Goal: Check status

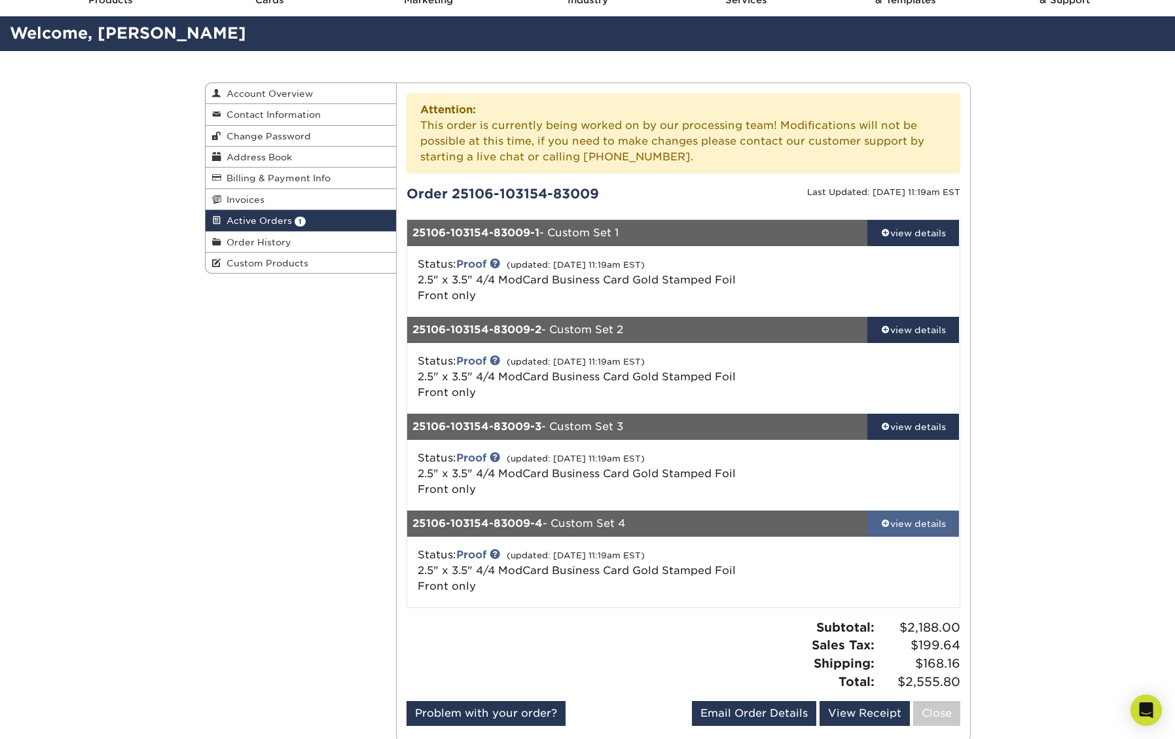
scroll to position [67, 0]
click at [903, 523] on div "view details" at bounding box center [913, 524] width 92 height 13
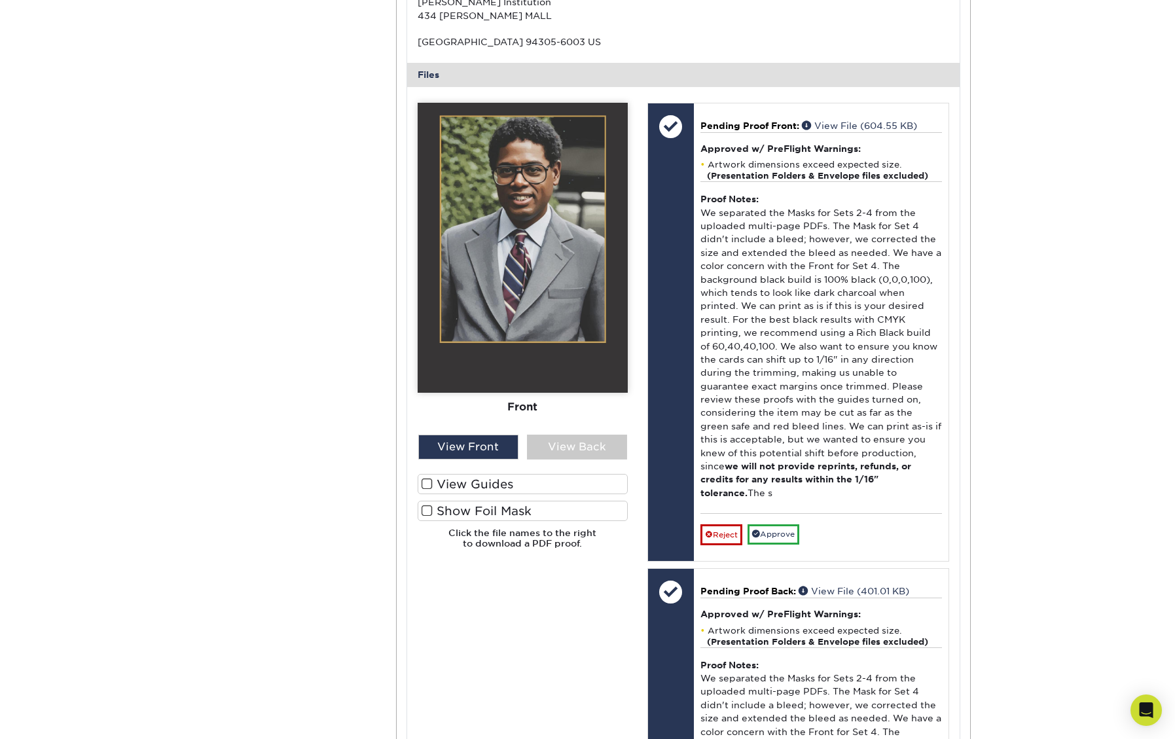
scroll to position [773, 0]
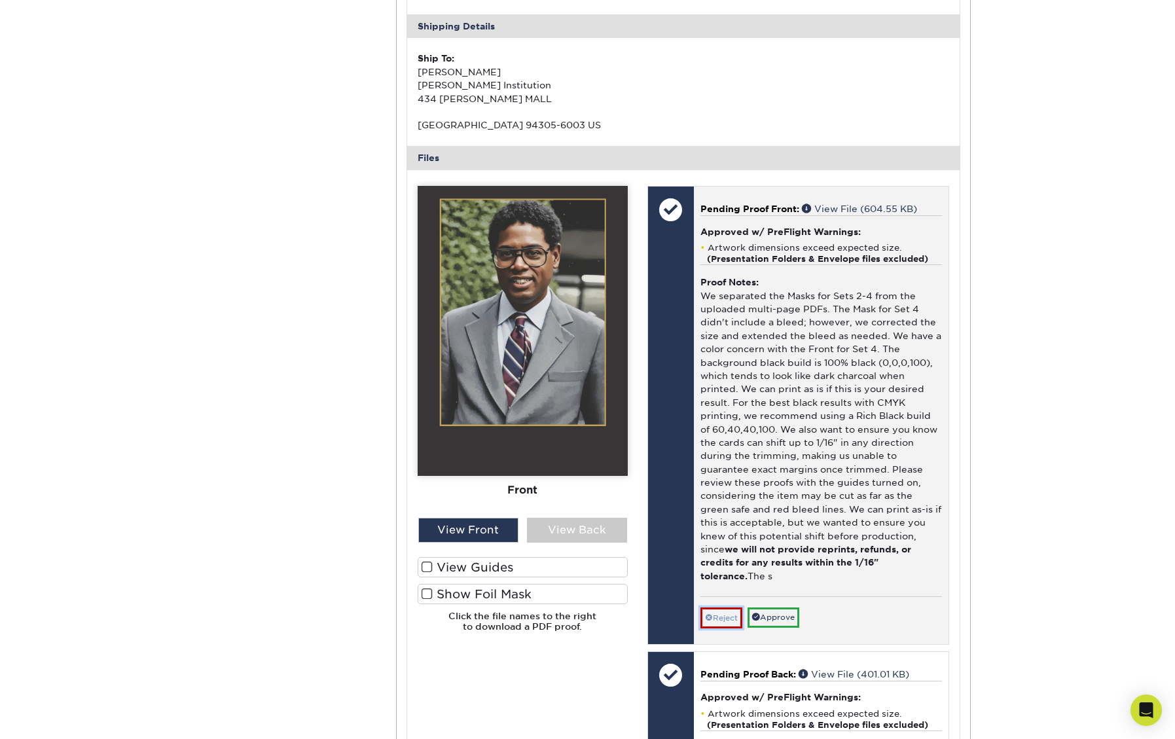
click at [734, 607] on link "Reject" at bounding box center [721, 617] width 42 height 21
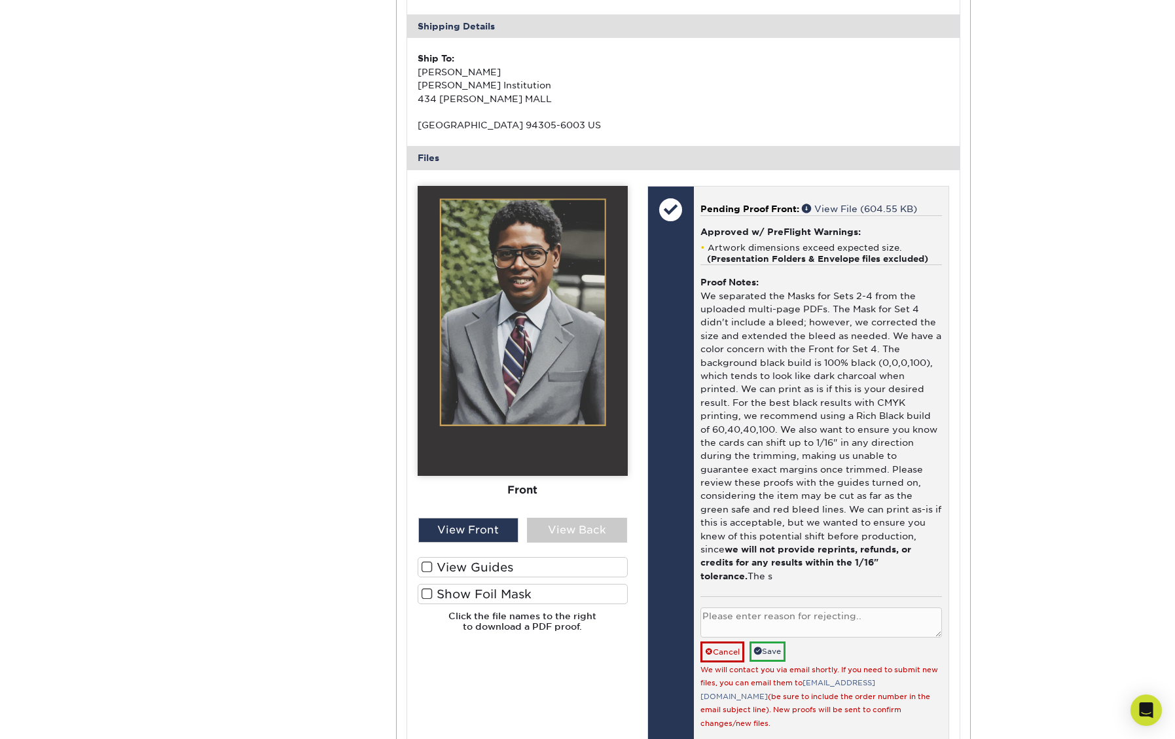
click at [755, 607] on textarea at bounding box center [820, 622] width 241 height 31
type textarea "I want to resubmit with rich black as you mentioned."
click at [764, 641] on link "Save" at bounding box center [767, 651] width 36 height 20
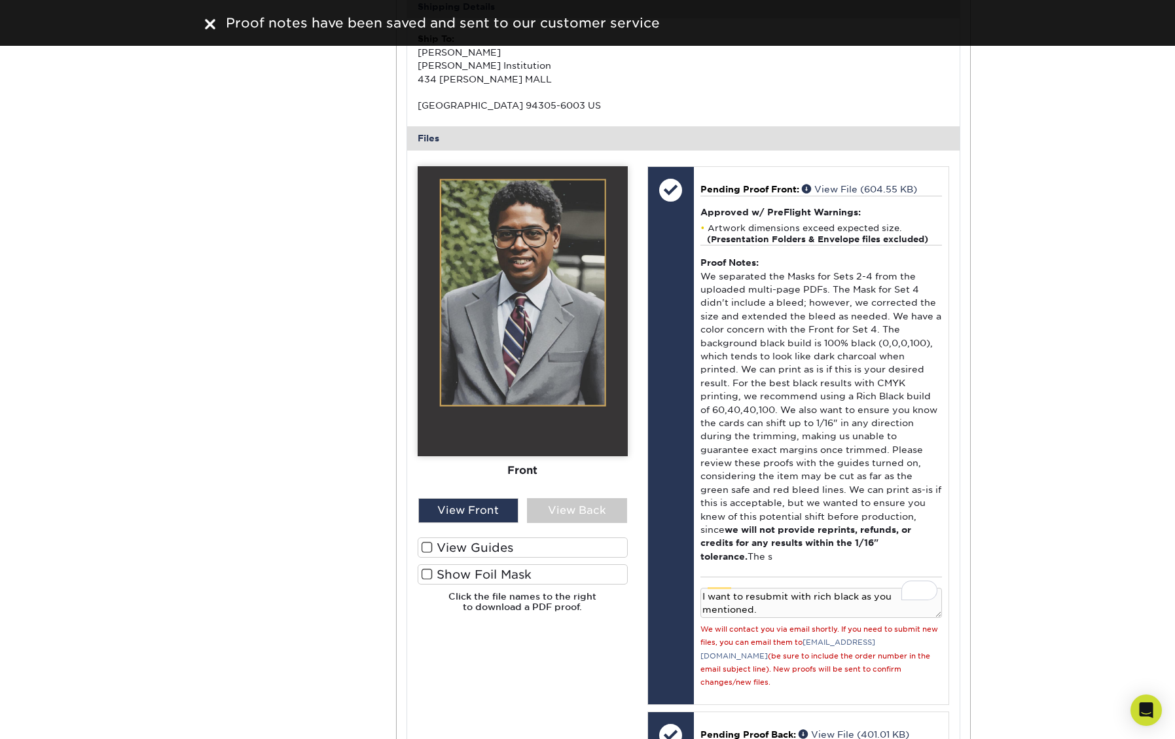
scroll to position [794, 0]
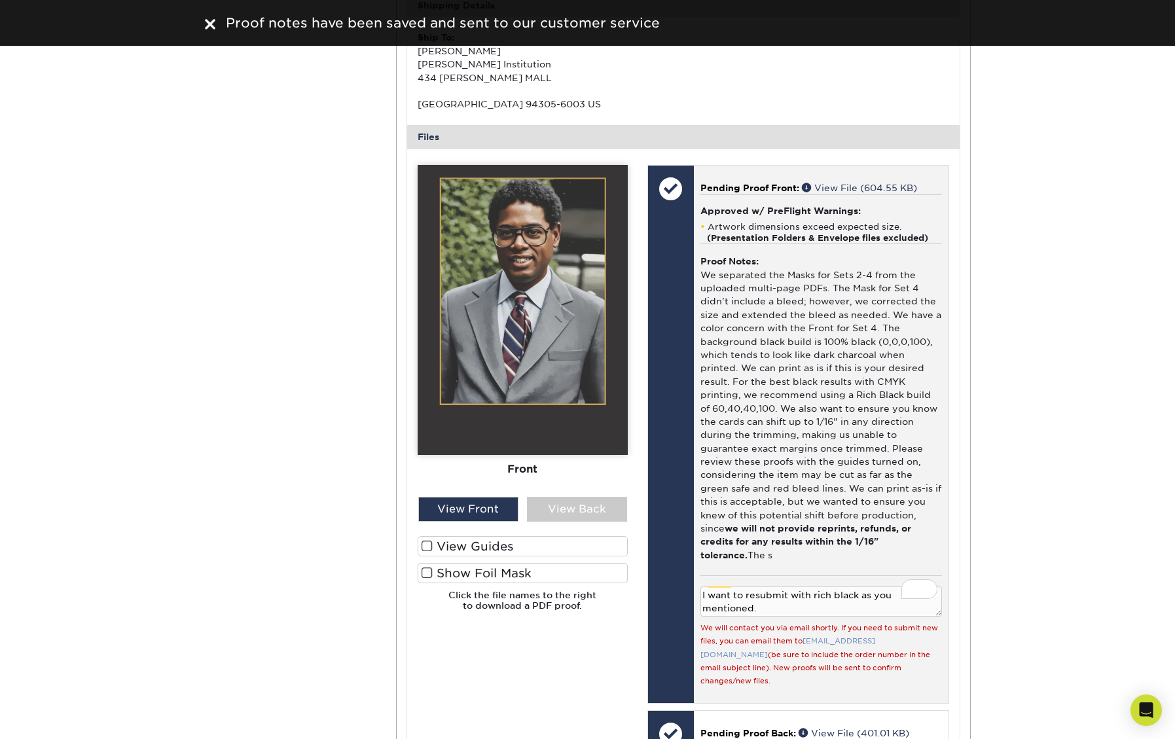
click at [823, 637] on link "[EMAIL_ADDRESS][DOMAIN_NAME]" at bounding box center [787, 648] width 175 height 22
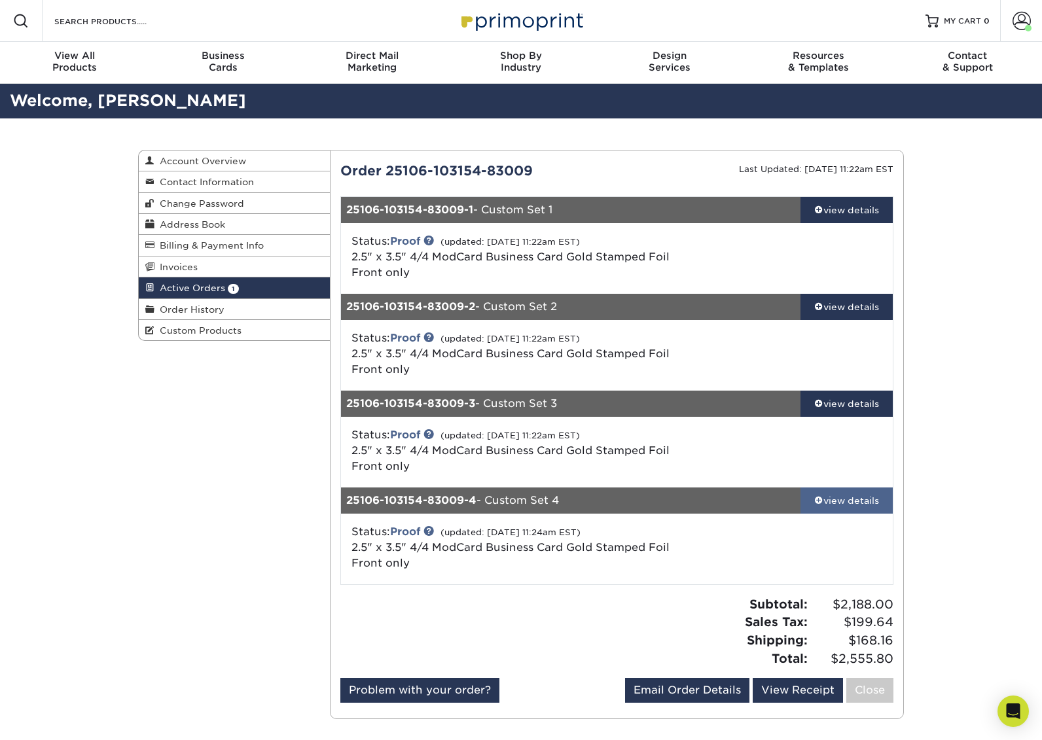
click at [825, 497] on div "view details" at bounding box center [846, 500] width 92 height 13
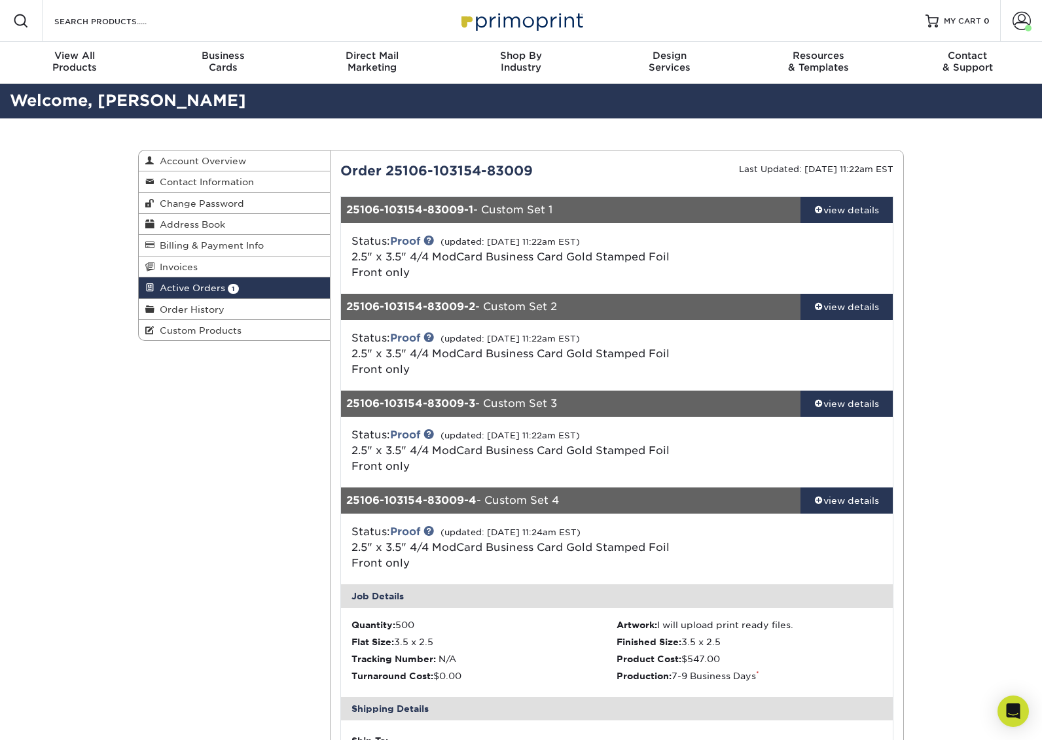
drag, startPoint x: 564, startPoint y: 179, endPoint x: 342, endPoint y: 175, distance: 222.5
click at [342, 175] on div "Order 25106-103154-83009" at bounding box center [473, 171] width 287 height 20
copy div "Order 25106-103154-83009"
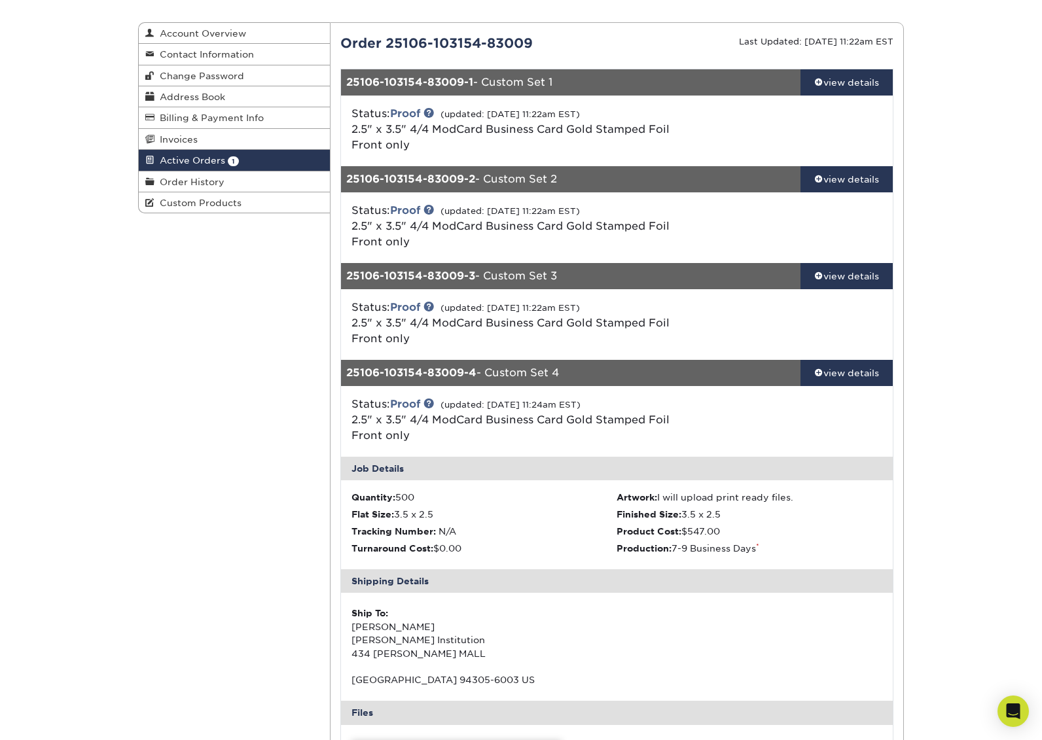
scroll to position [54, 0]
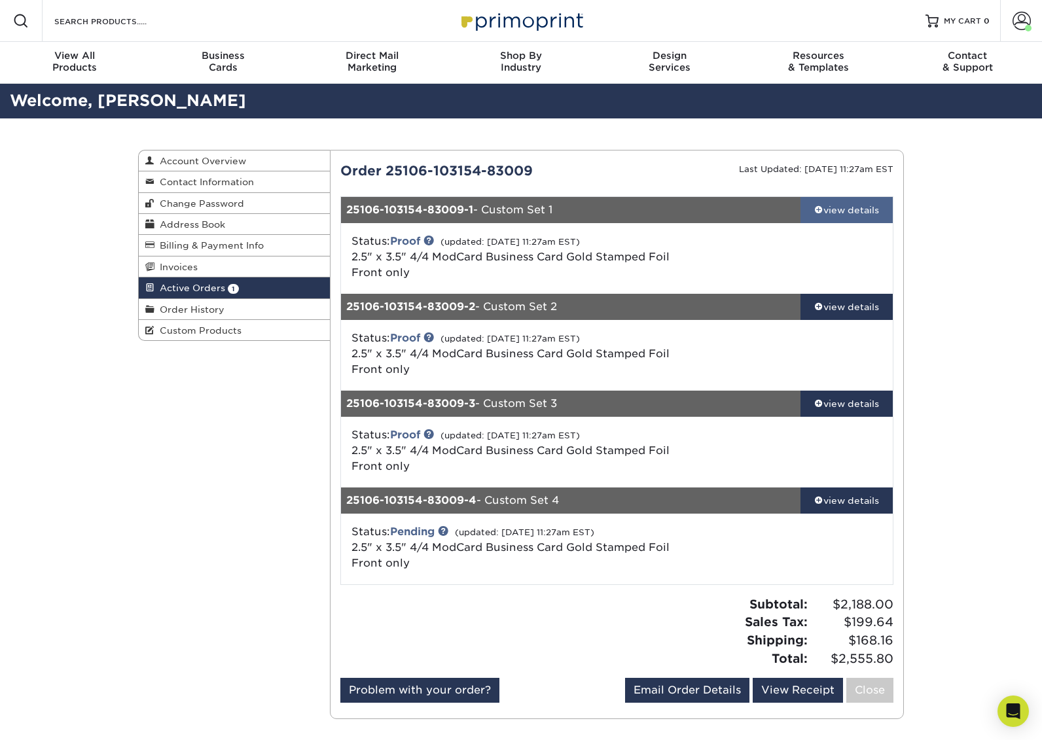
click at [816, 207] on span at bounding box center [818, 209] width 9 height 9
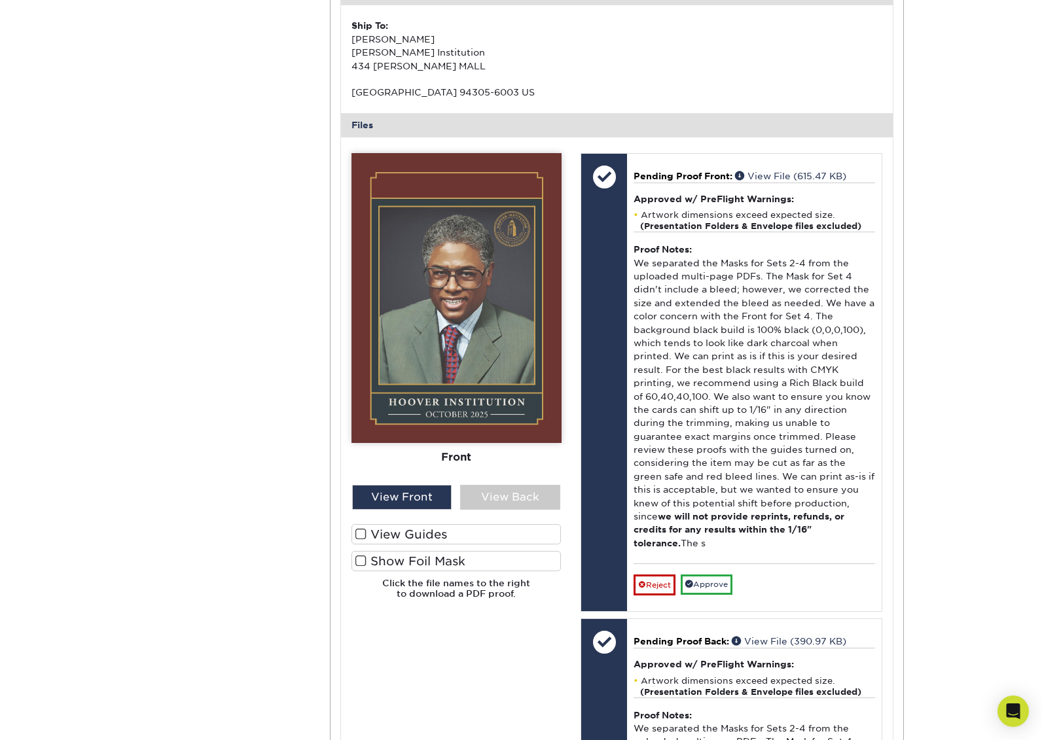
scroll to position [427, 0]
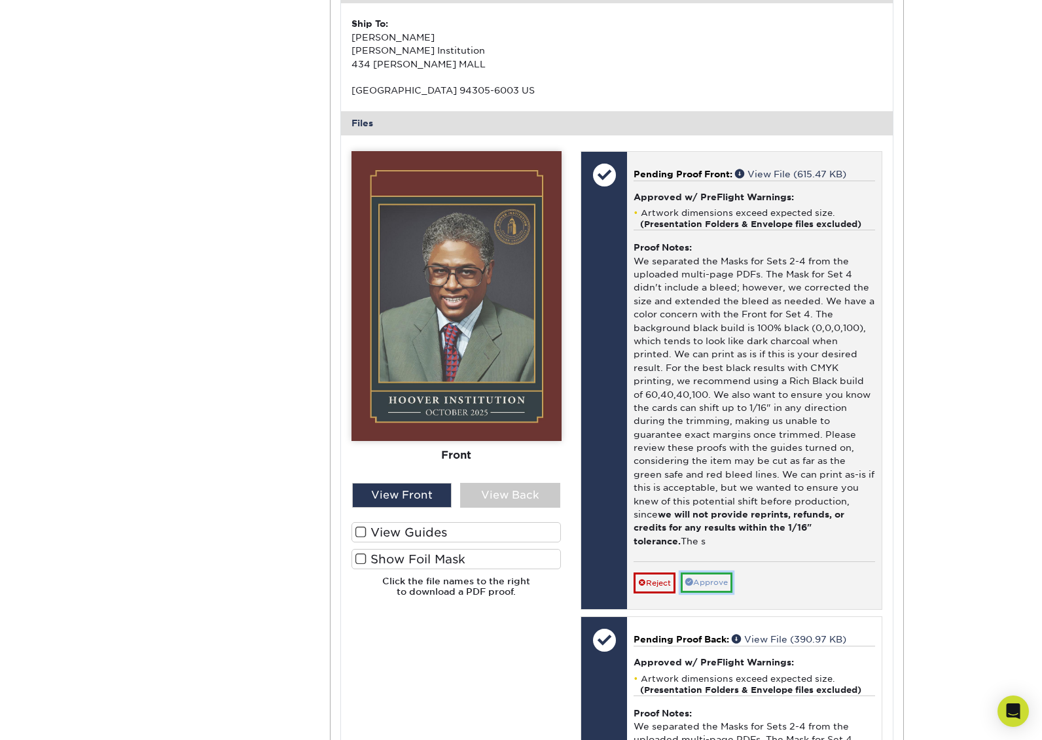
click at [717, 573] on link "Approve" at bounding box center [707, 583] width 52 height 20
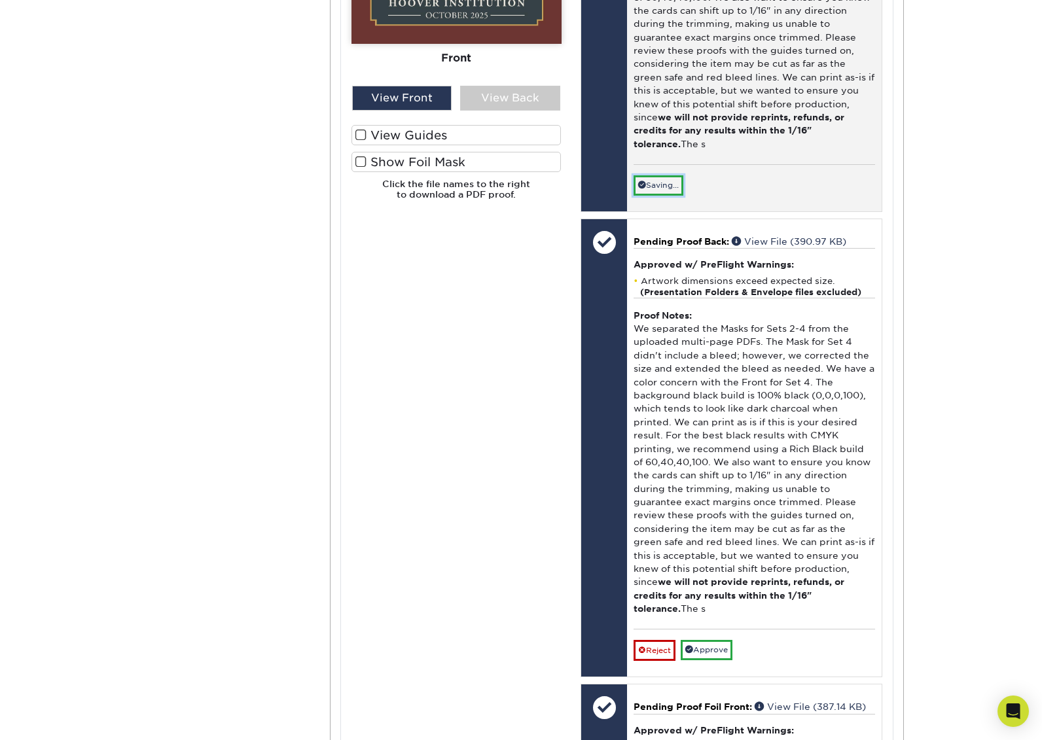
scroll to position [864, 0]
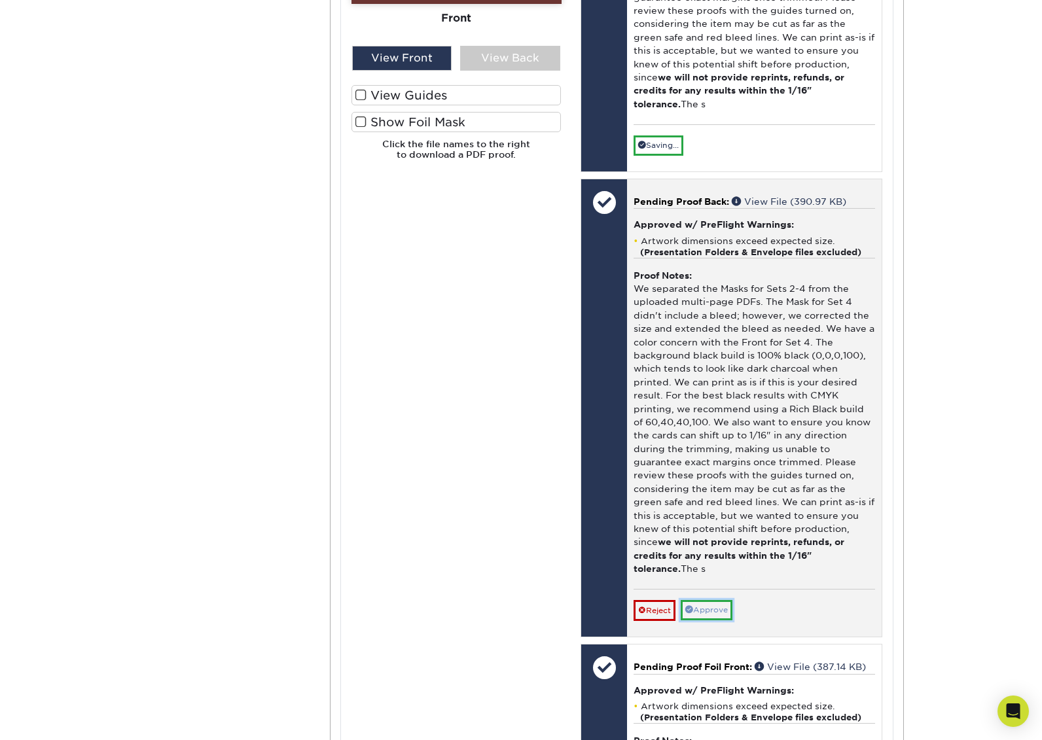
click at [710, 600] on link "Approve" at bounding box center [707, 610] width 52 height 20
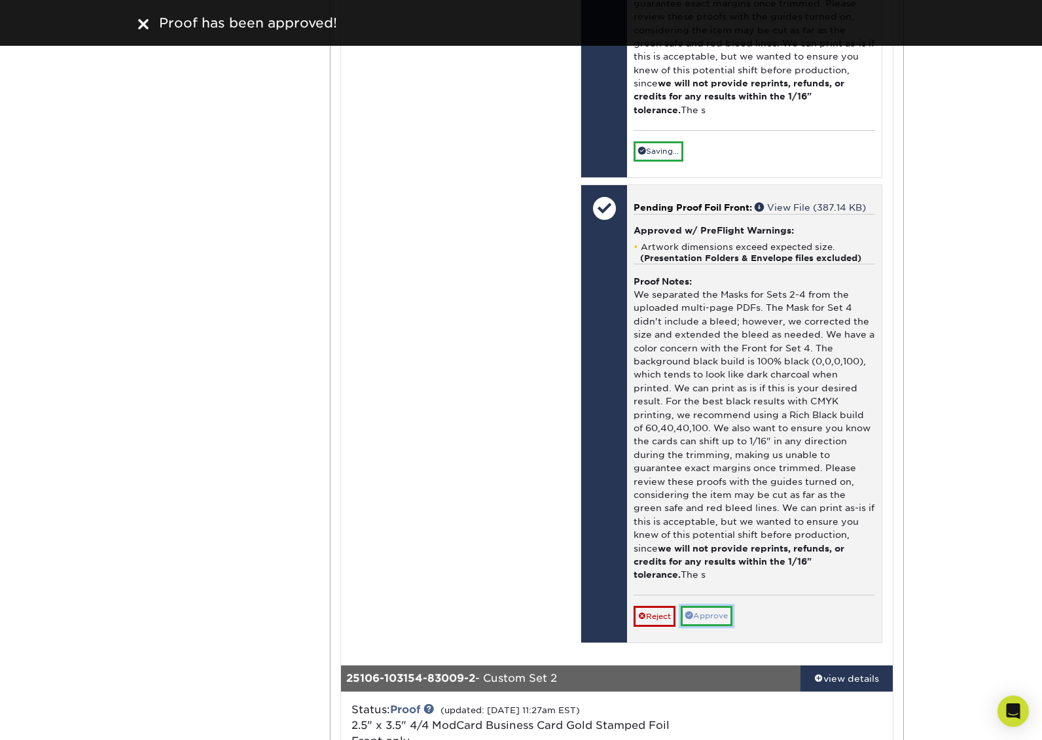
click at [711, 606] on link "Approve" at bounding box center [707, 616] width 52 height 20
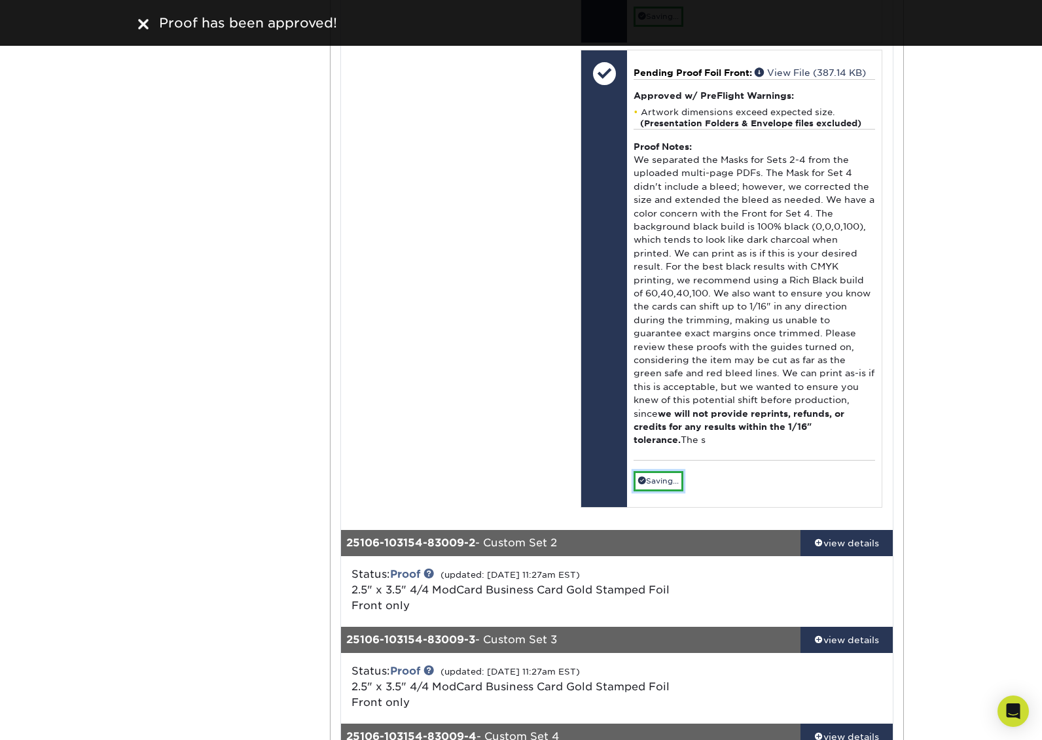
scroll to position [1461, 0]
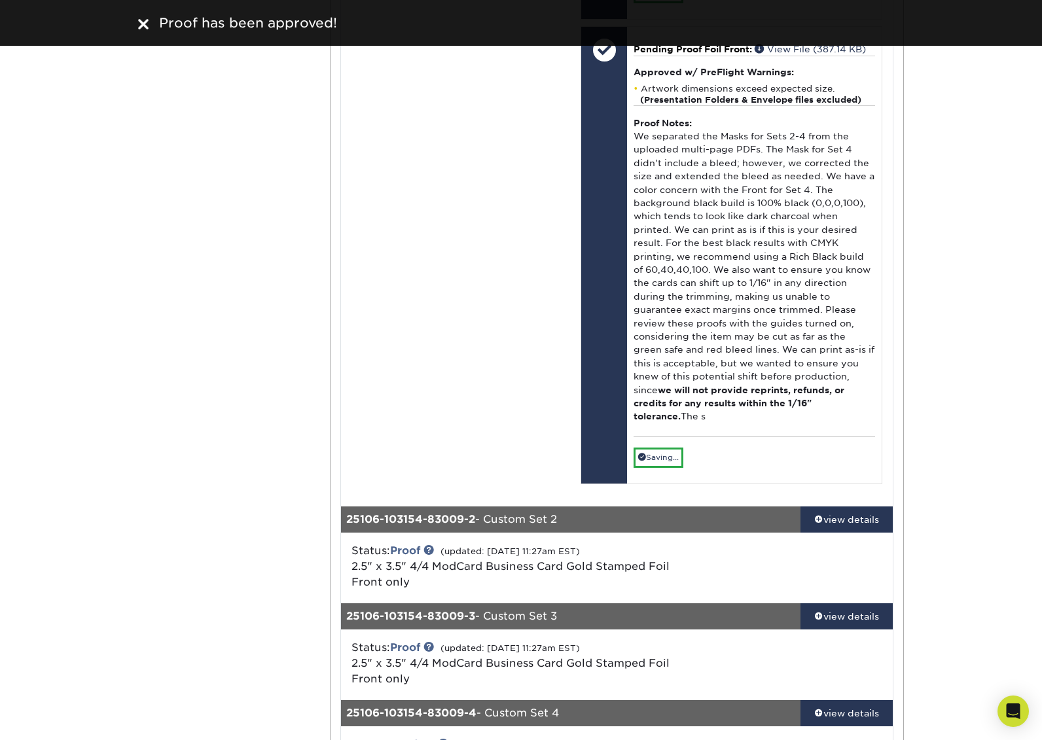
click at [851, 506] on link "view details" at bounding box center [846, 519] width 92 height 26
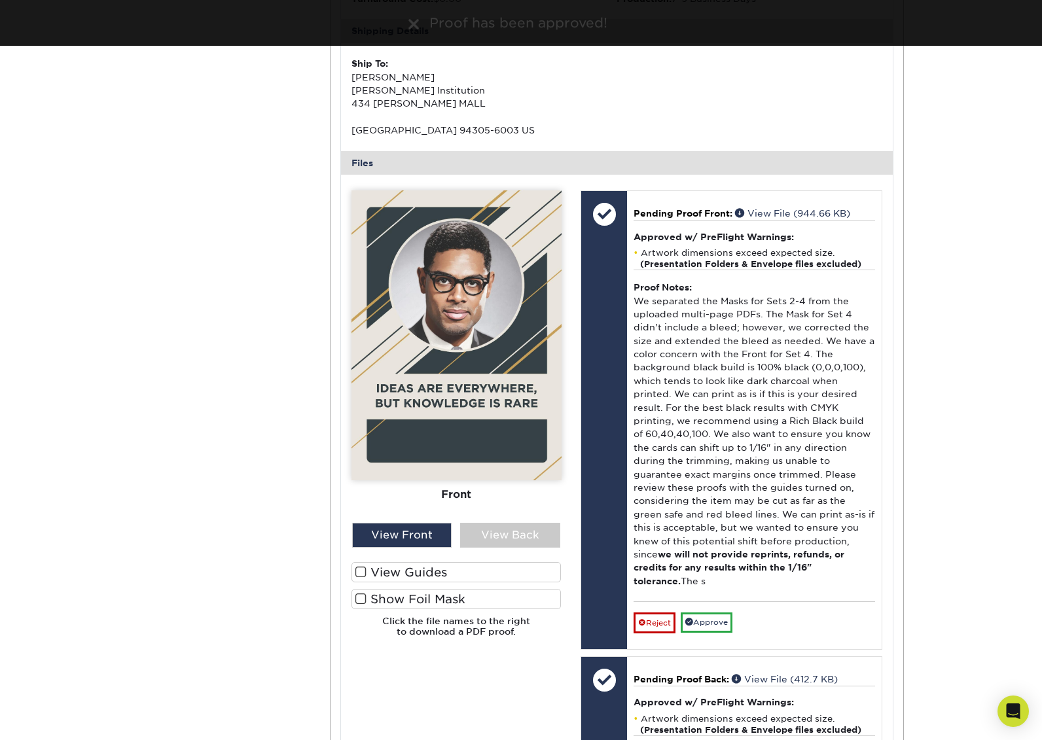
scroll to position [2131, 0]
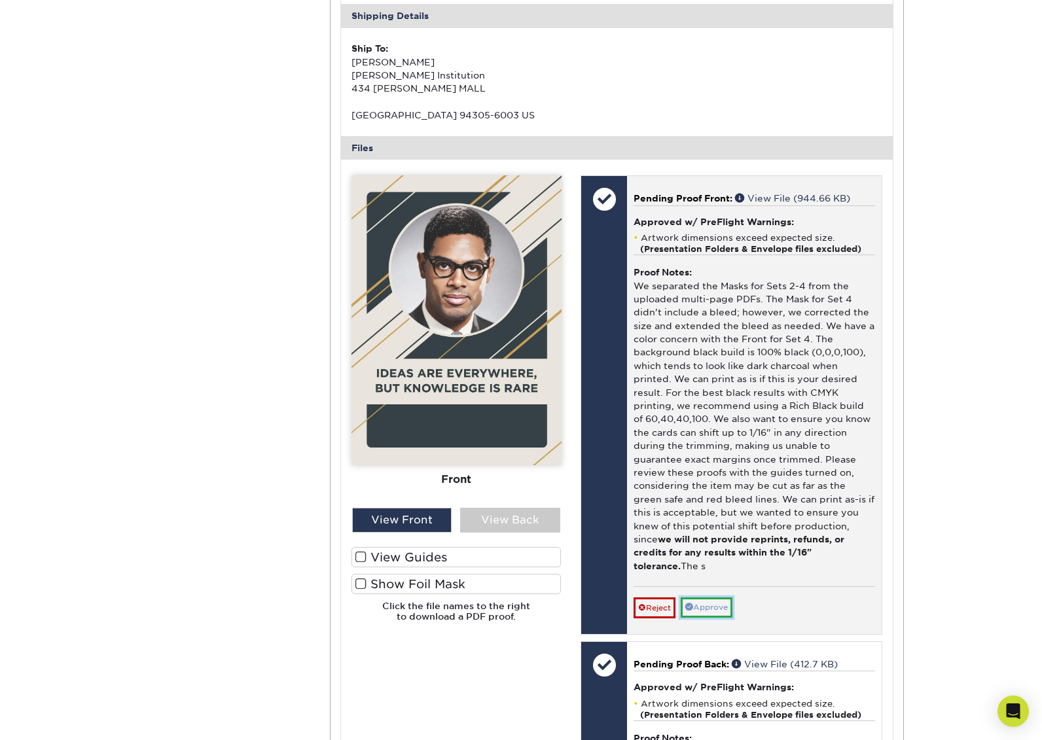
click at [717, 597] on link "Approve" at bounding box center [707, 607] width 52 height 20
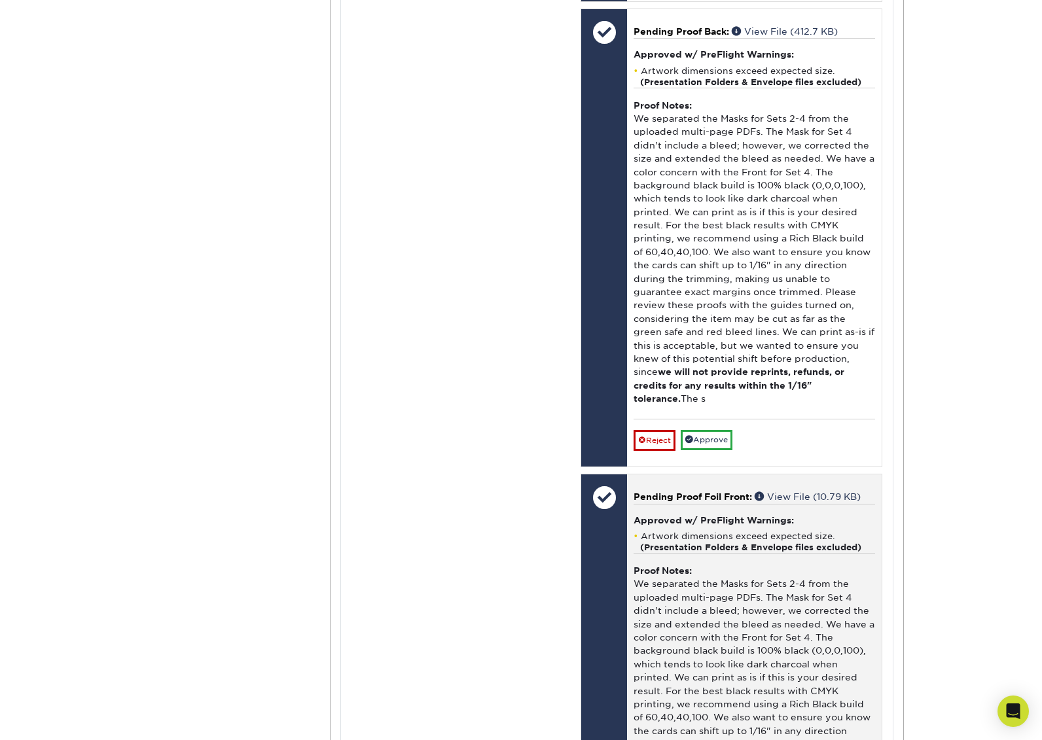
scroll to position [2784, 0]
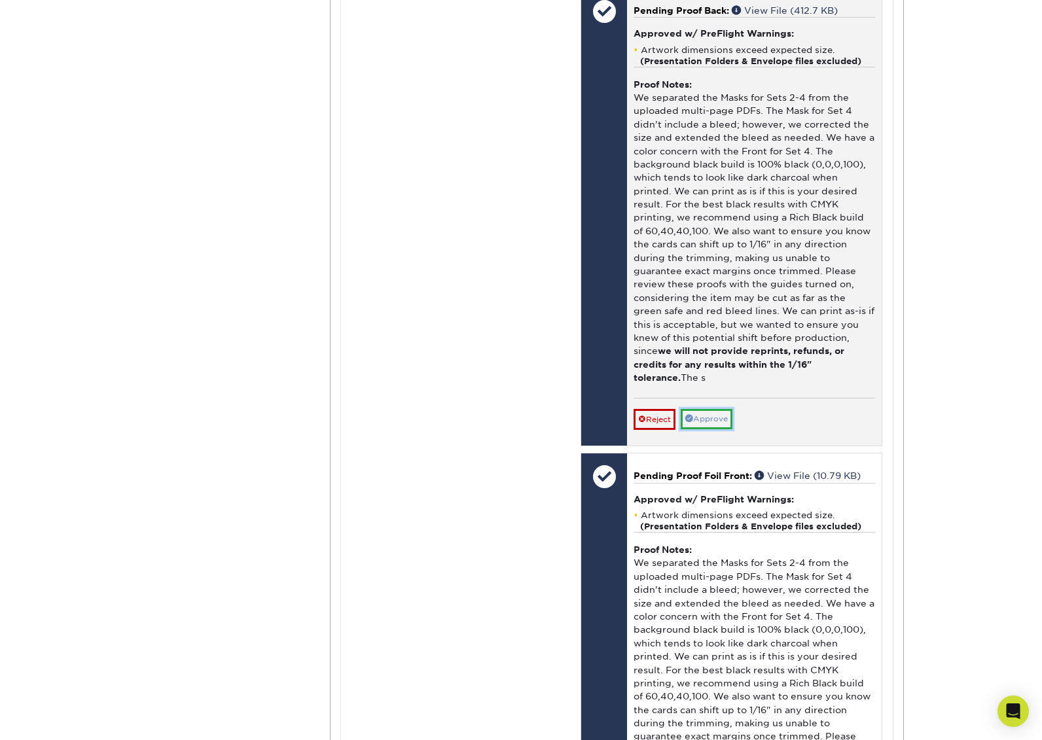
click at [701, 409] on link "Approve" at bounding box center [707, 419] width 52 height 20
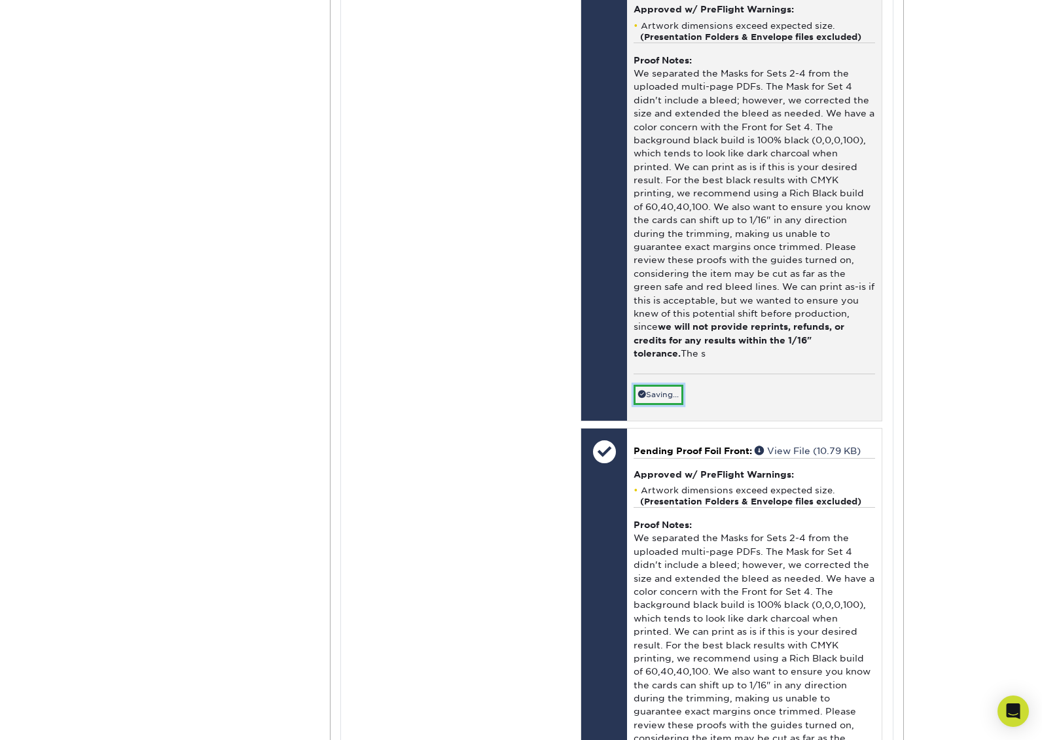
scroll to position [3127, 0]
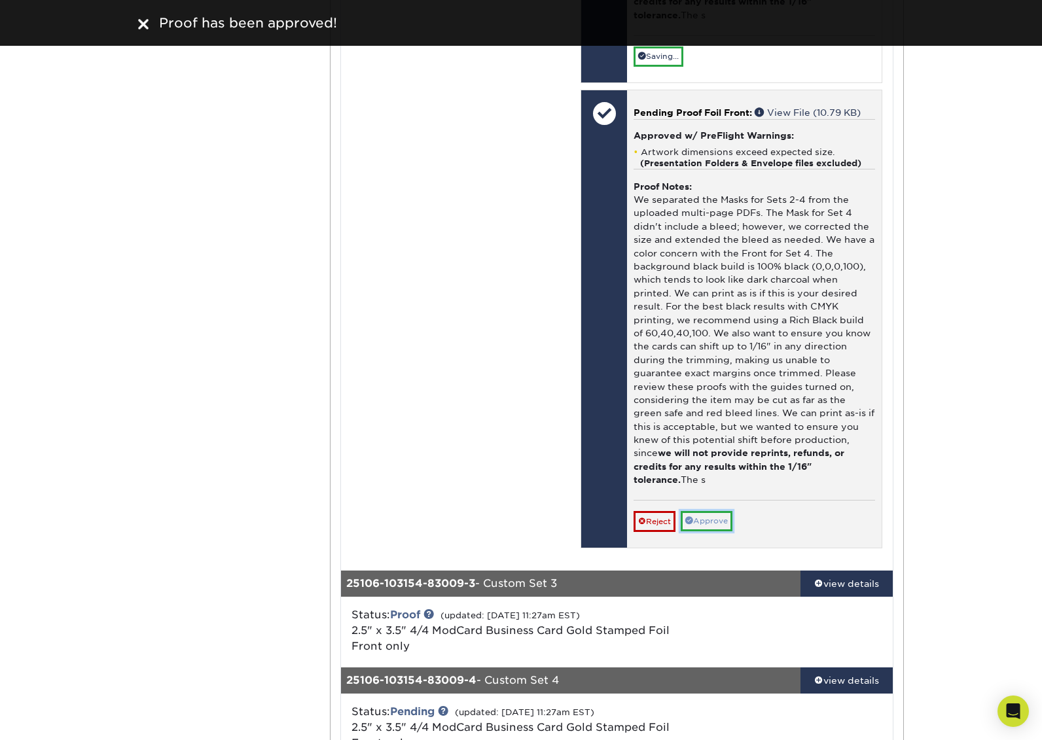
click at [709, 511] on link "Approve" at bounding box center [707, 521] width 52 height 20
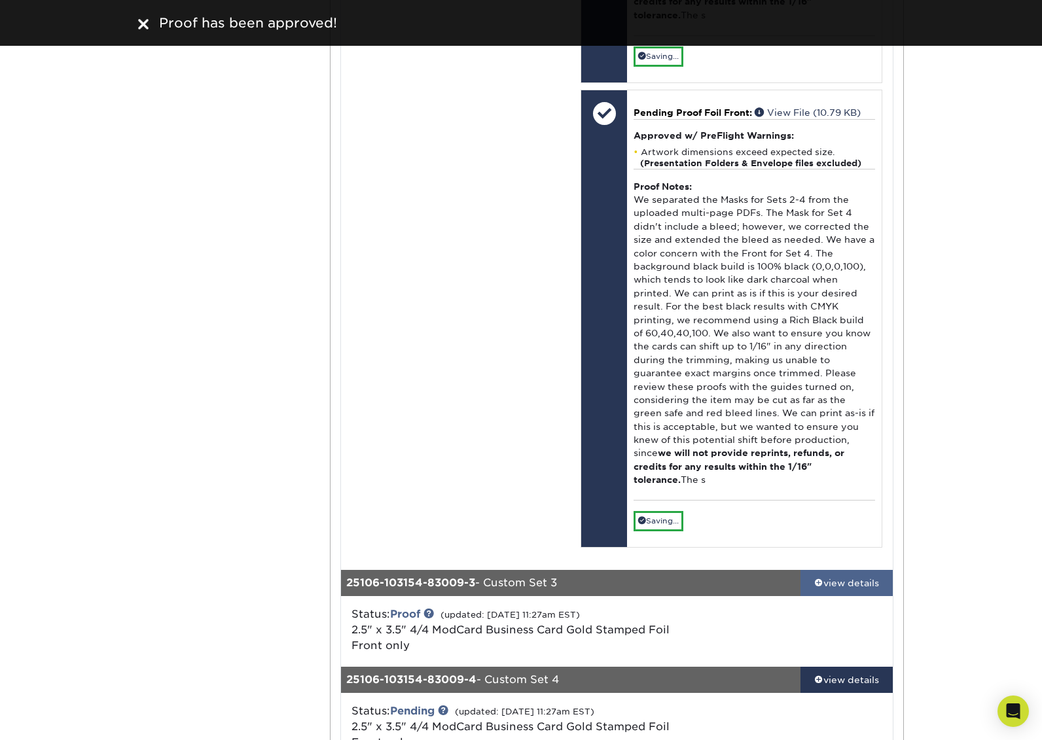
click at [869, 577] on div "view details" at bounding box center [846, 583] width 92 height 13
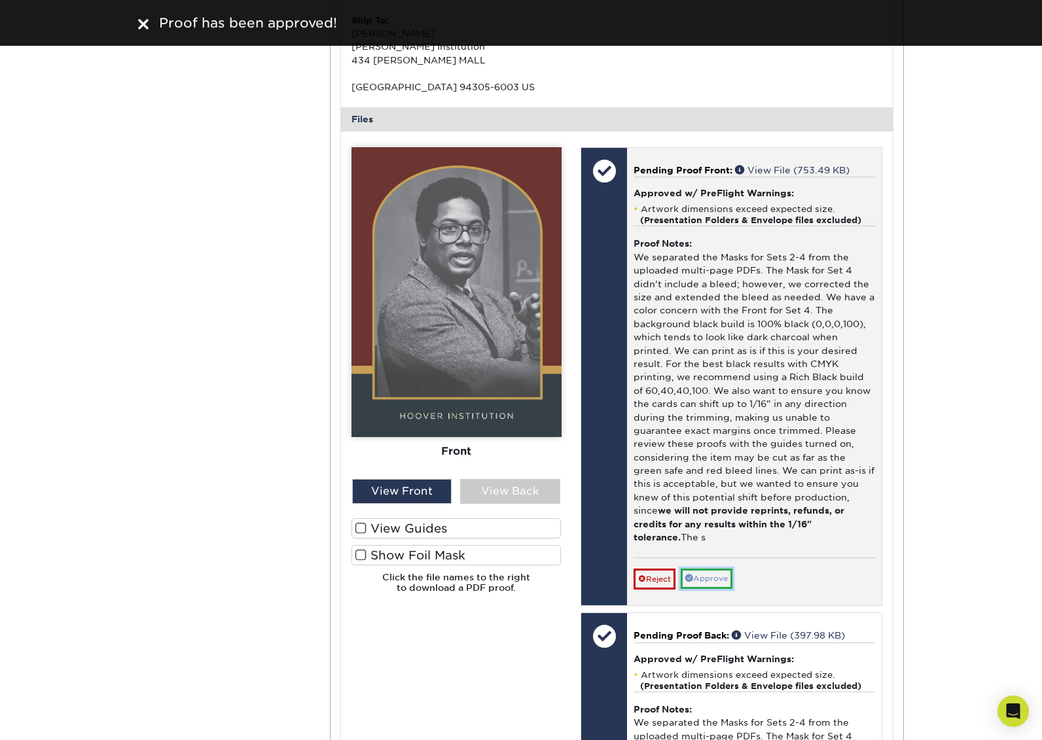
click at [713, 569] on link "Approve" at bounding box center [707, 579] width 52 height 20
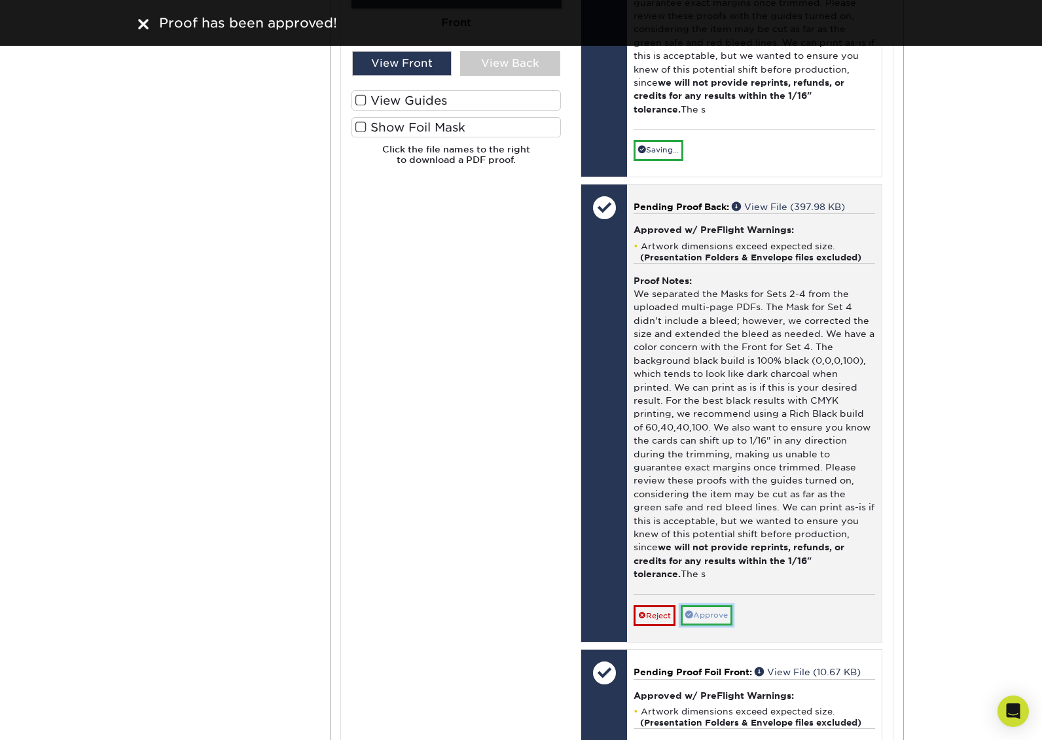
click at [709, 605] on link "Approve" at bounding box center [707, 615] width 52 height 20
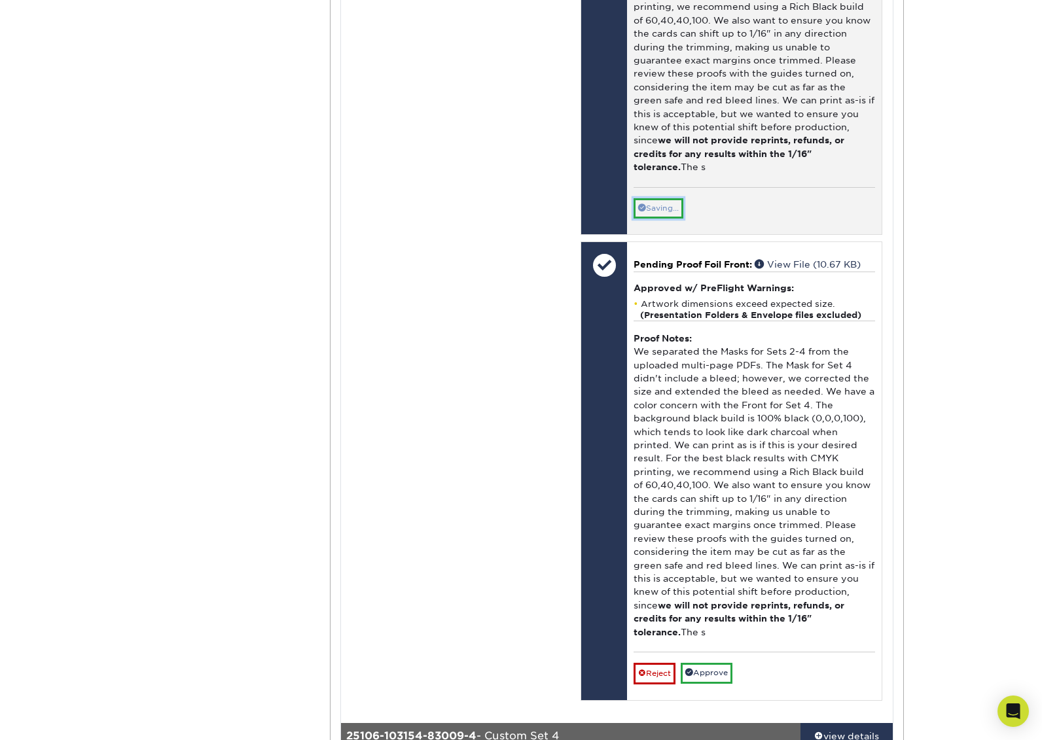
scroll to position [4743, 0]
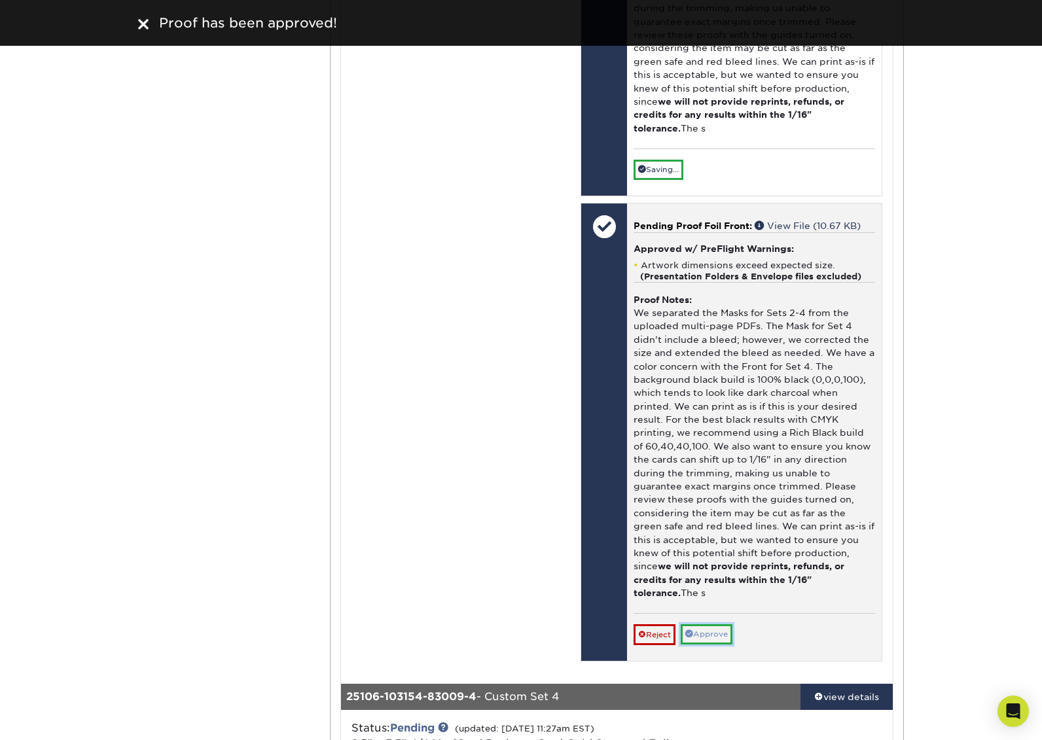
click at [718, 624] on link "Approve" at bounding box center [707, 634] width 52 height 20
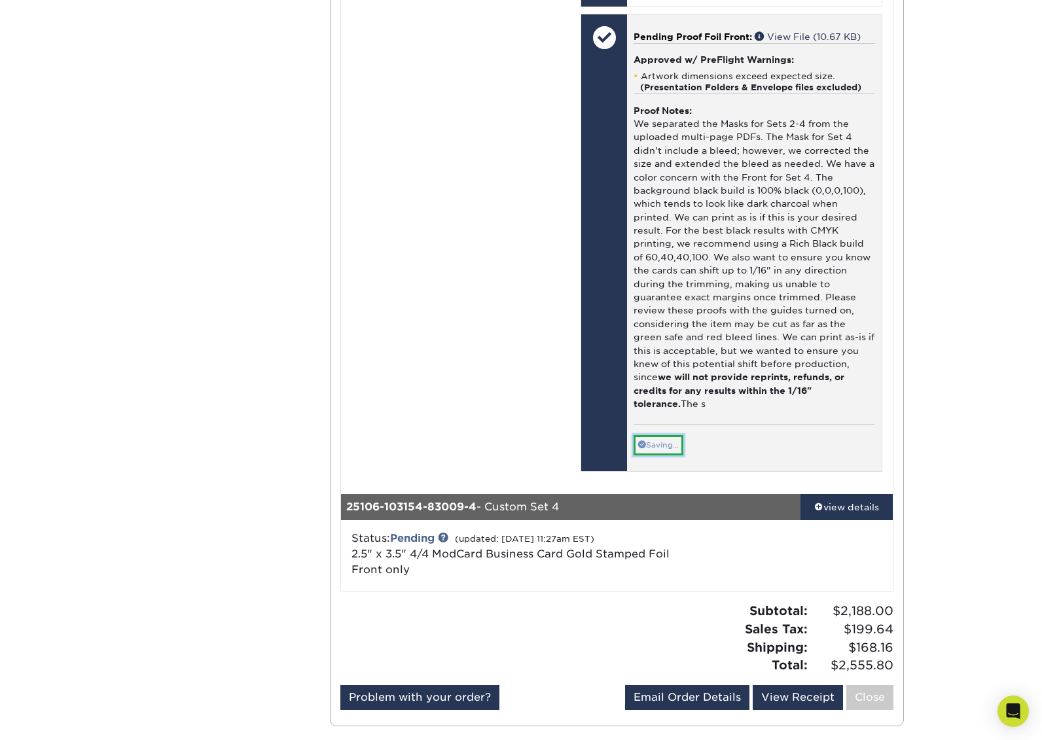
scroll to position [5043, 0]
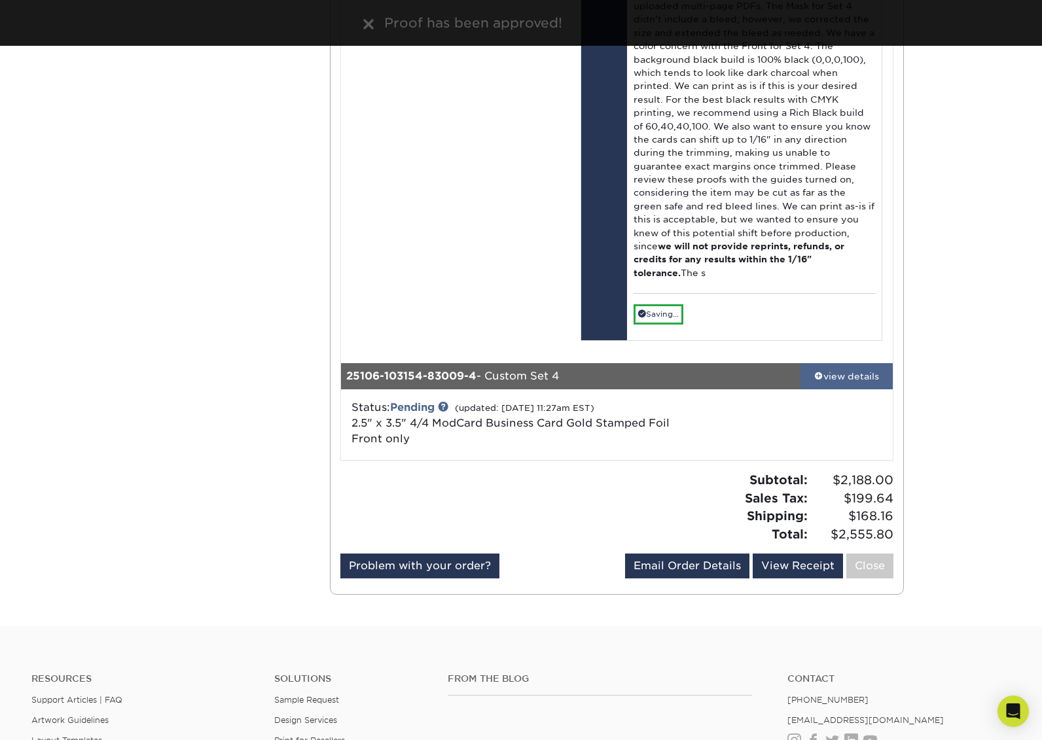
click at [825, 363] on link "view details" at bounding box center [846, 376] width 92 height 26
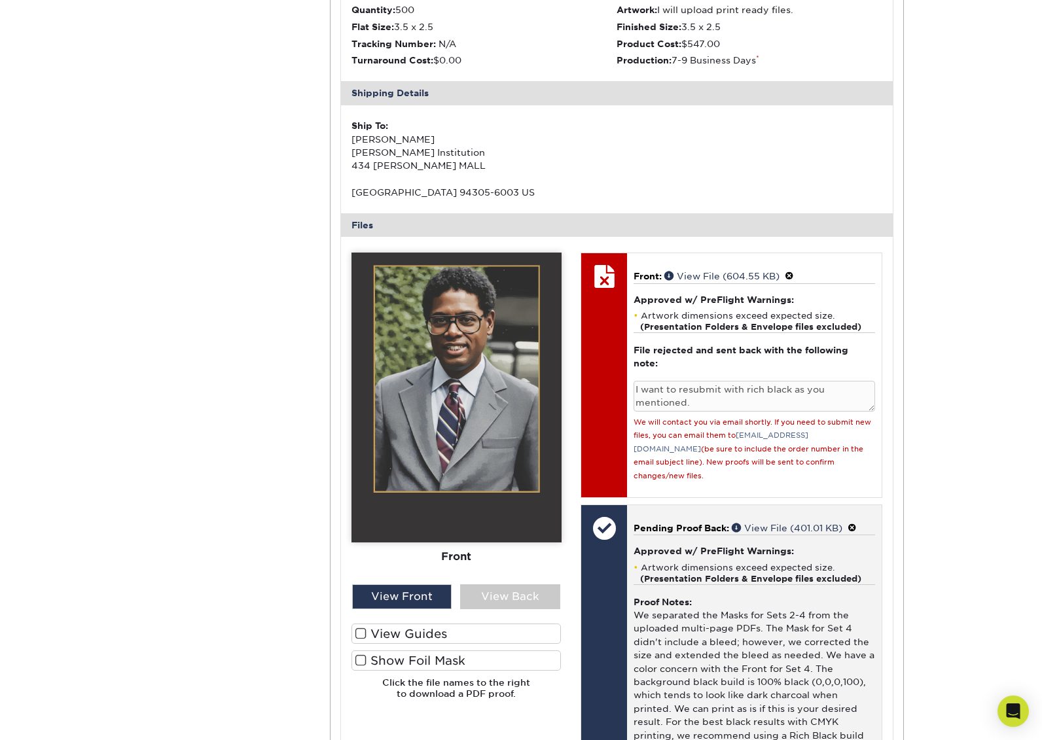
scroll to position [5472, 0]
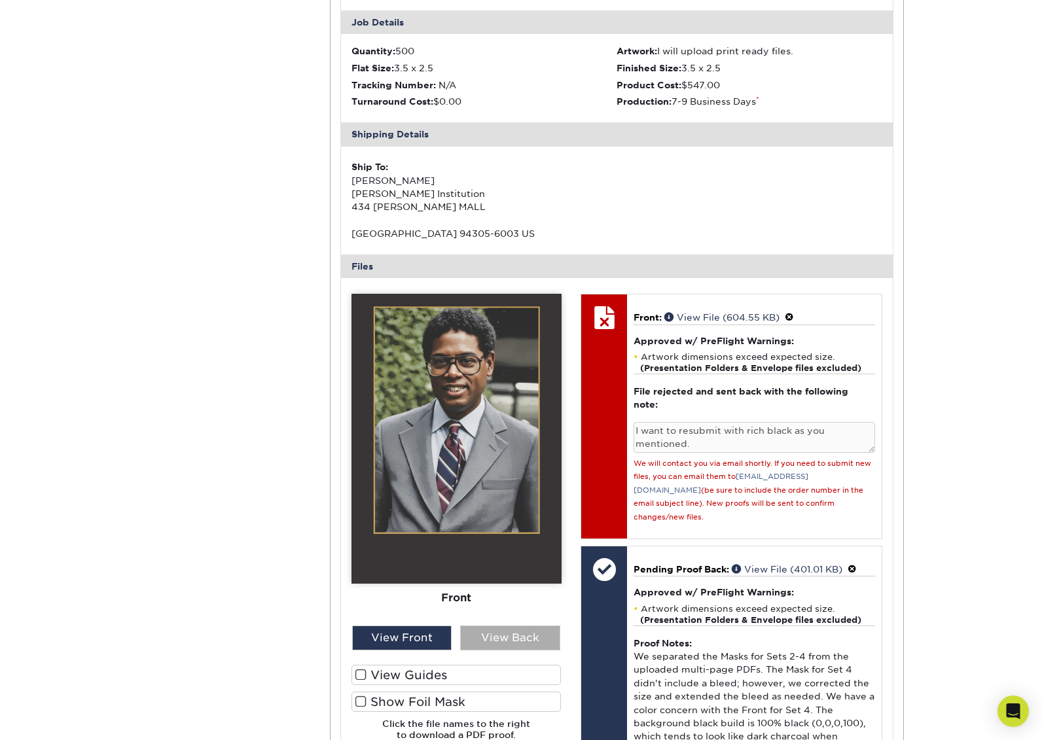
click at [485, 626] on div "View Back" at bounding box center [510, 638] width 100 height 25
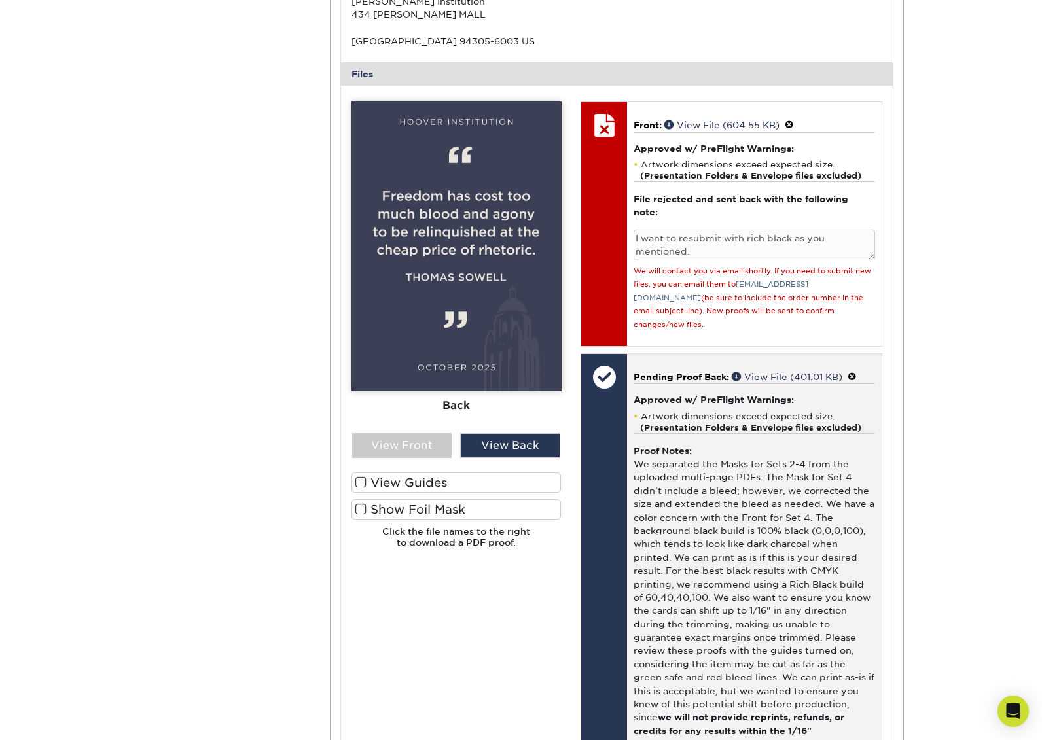
scroll to position [5692, 0]
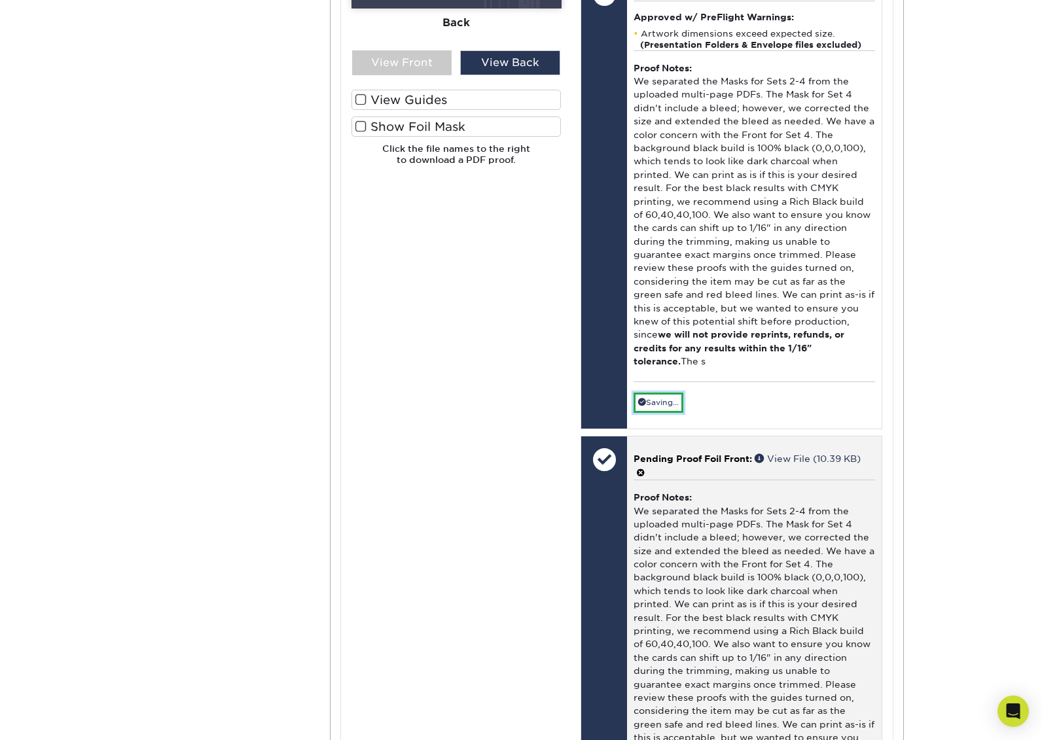
scroll to position [6151, 0]
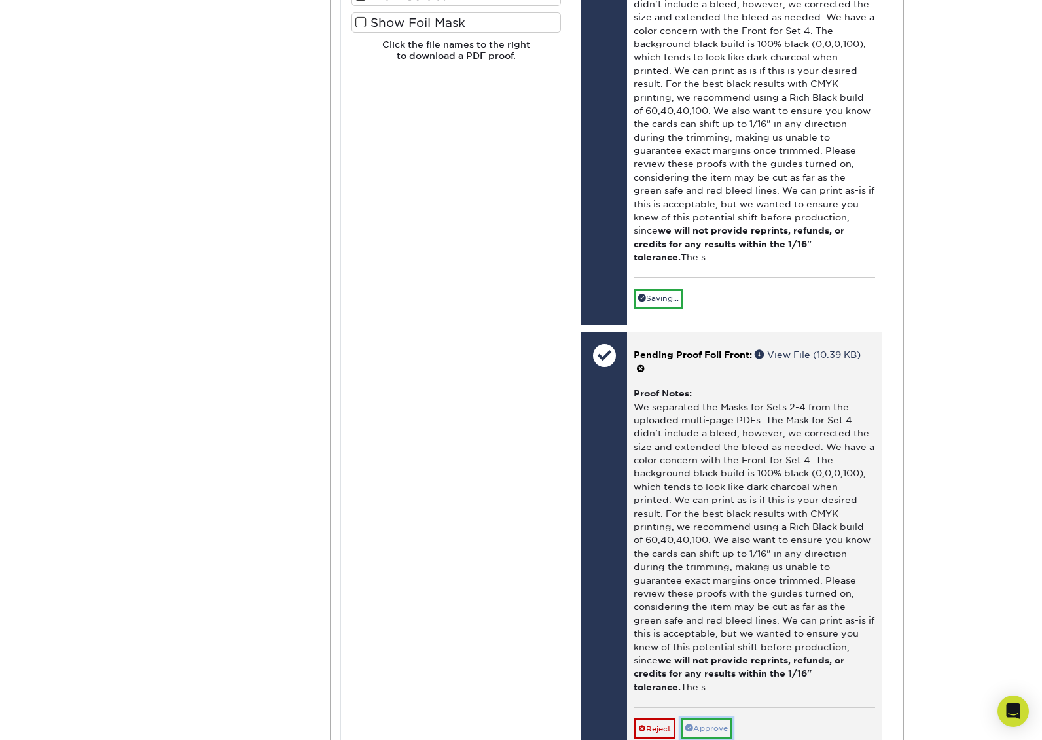
click at [717, 718] on link "Approve" at bounding box center [707, 728] width 52 height 20
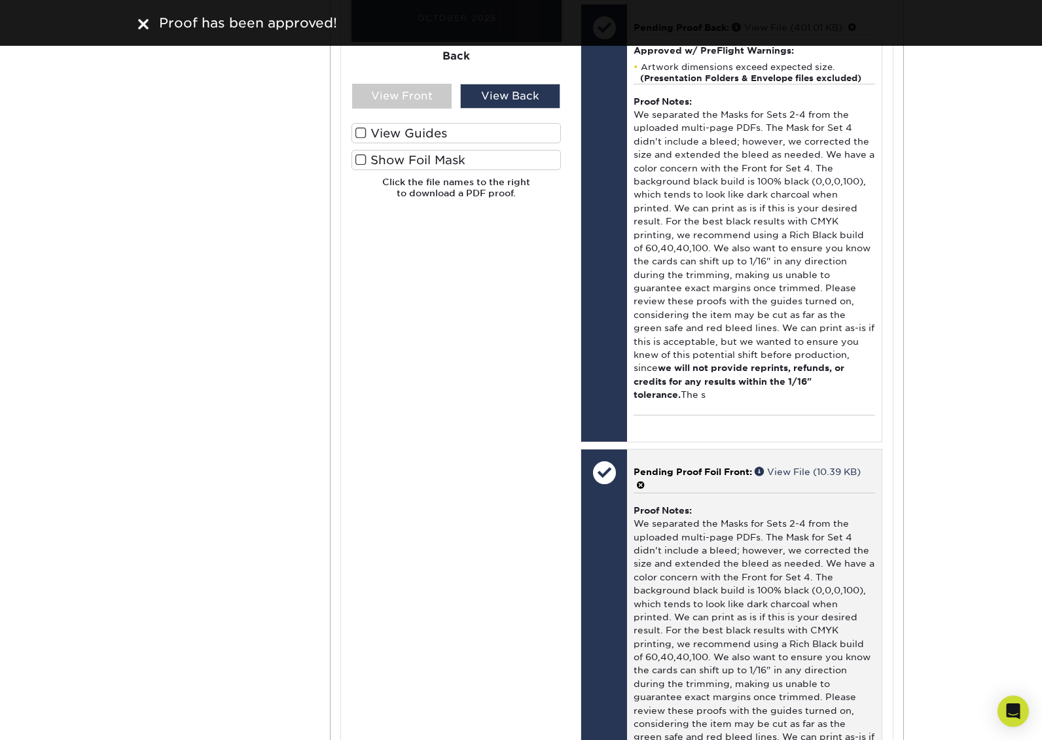
scroll to position [5928, 0]
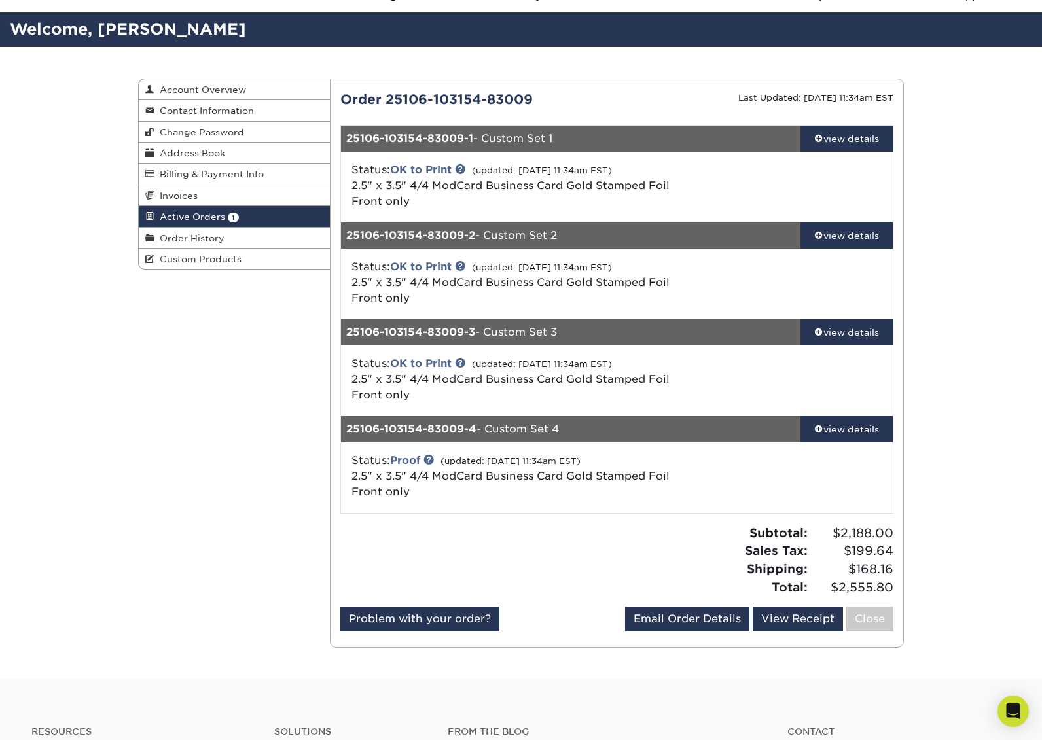
scroll to position [72, 0]
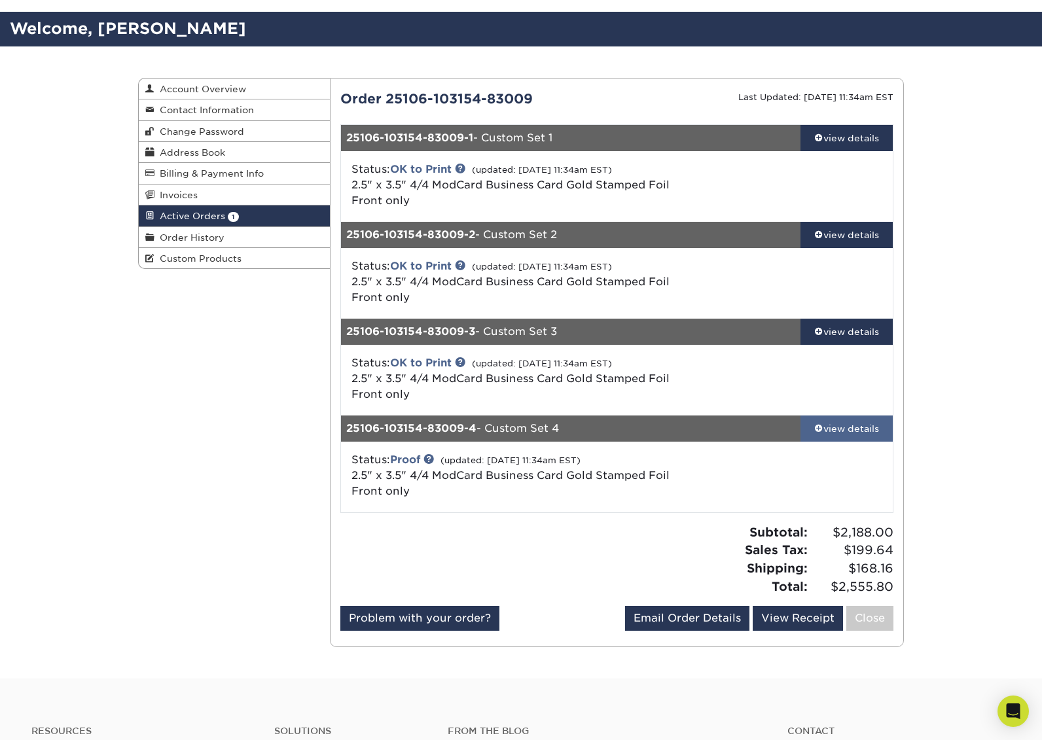
click at [843, 430] on div "view details" at bounding box center [846, 428] width 92 height 13
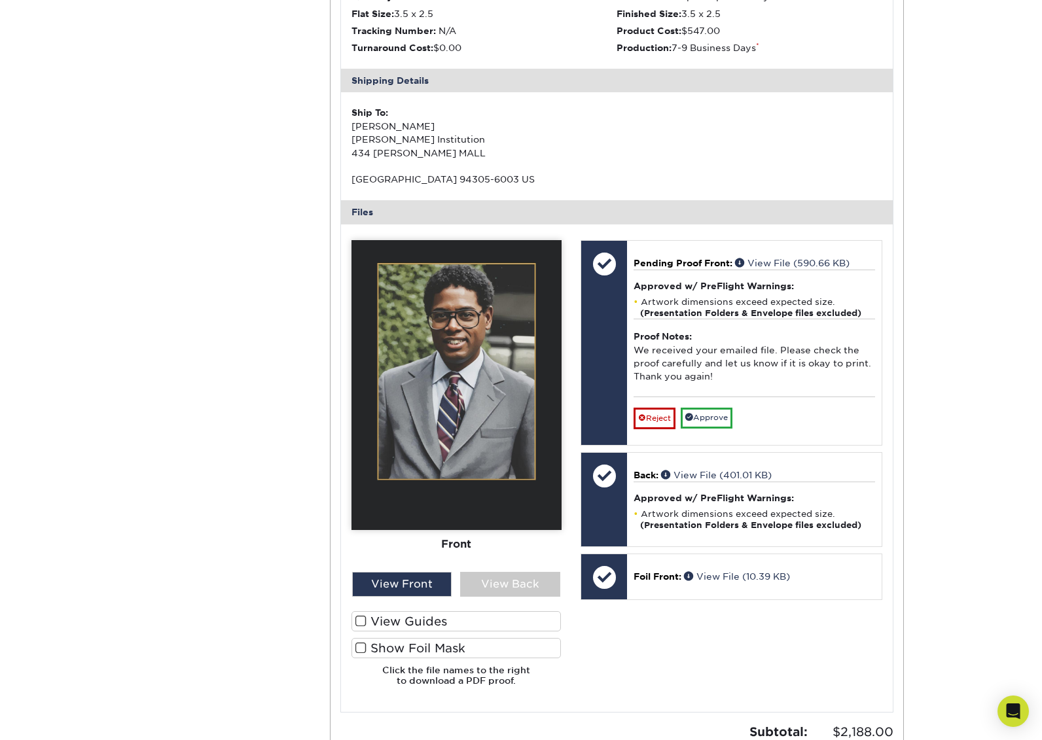
scroll to position [633, 0]
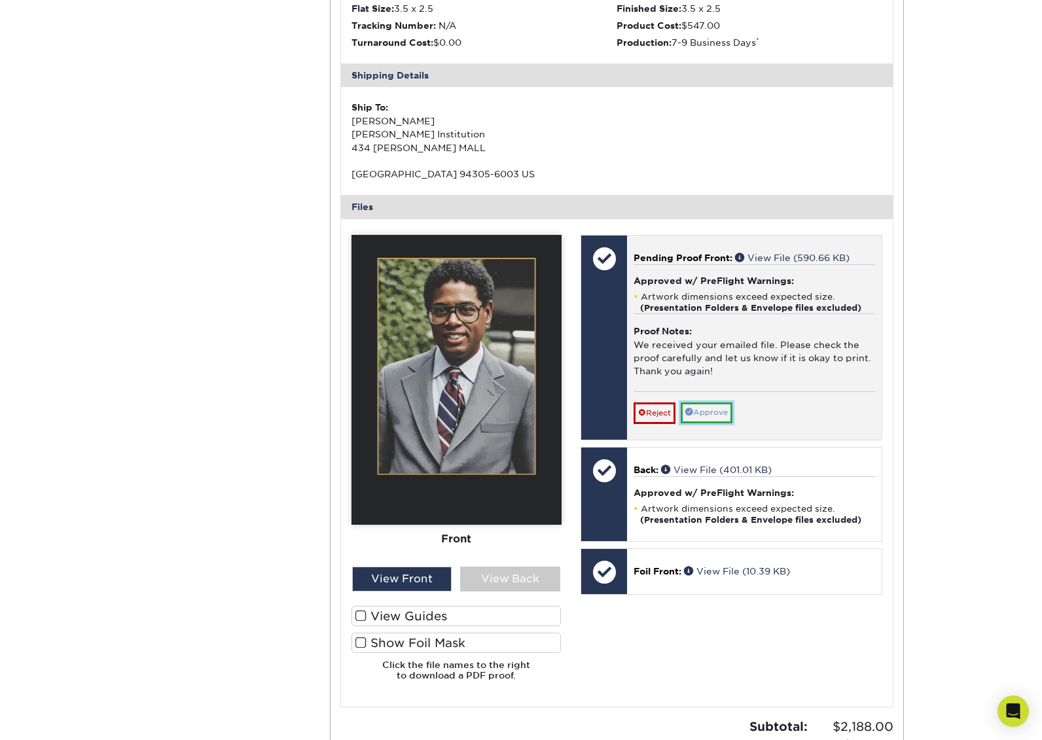
click at [722, 417] on link "Approve" at bounding box center [707, 412] width 52 height 20
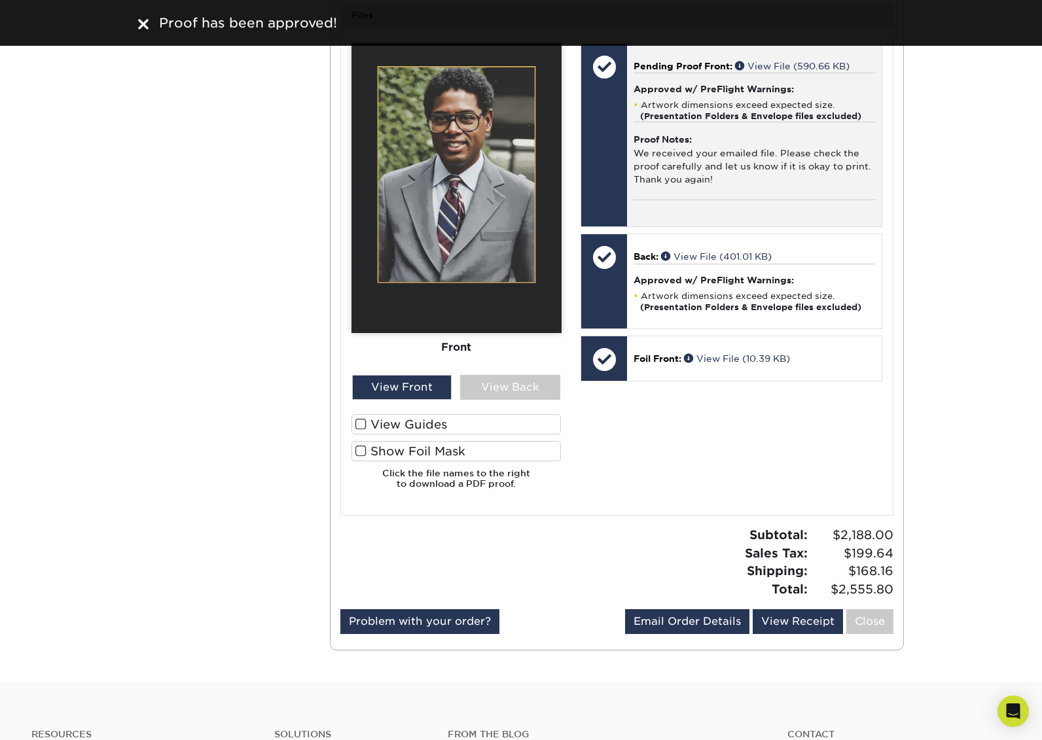
scroll to position [828, 0]
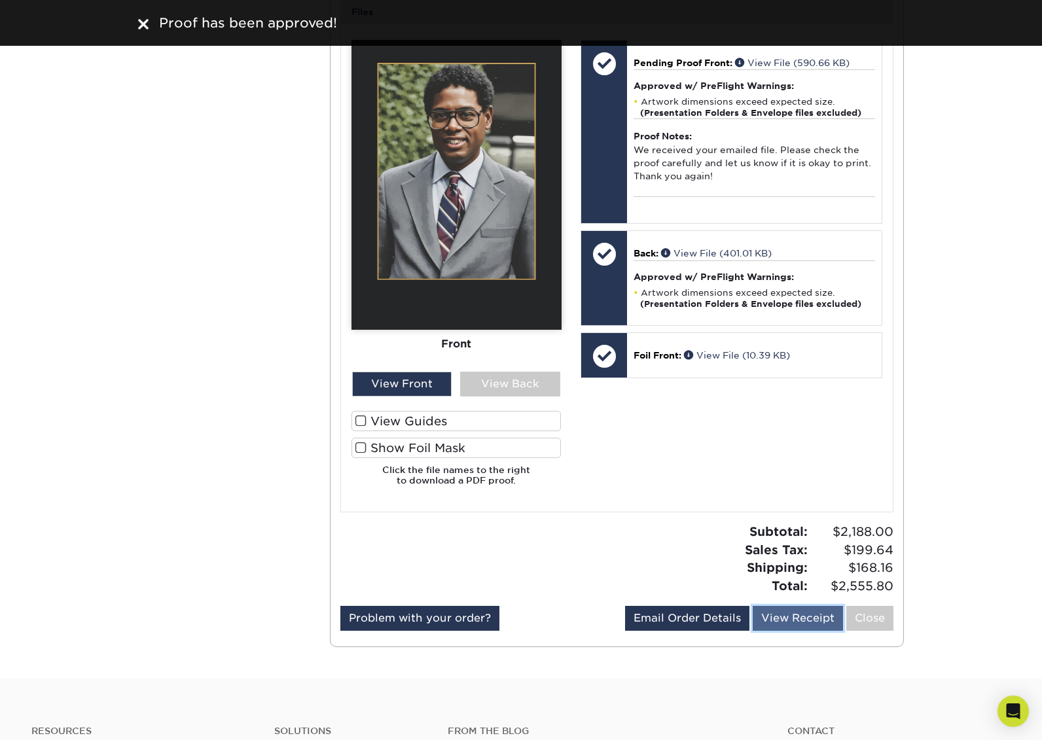
click at [782, 614] on link "View Receipt" at bounding box center [798, 618] width 90 height 25
